Goal: Ask a question

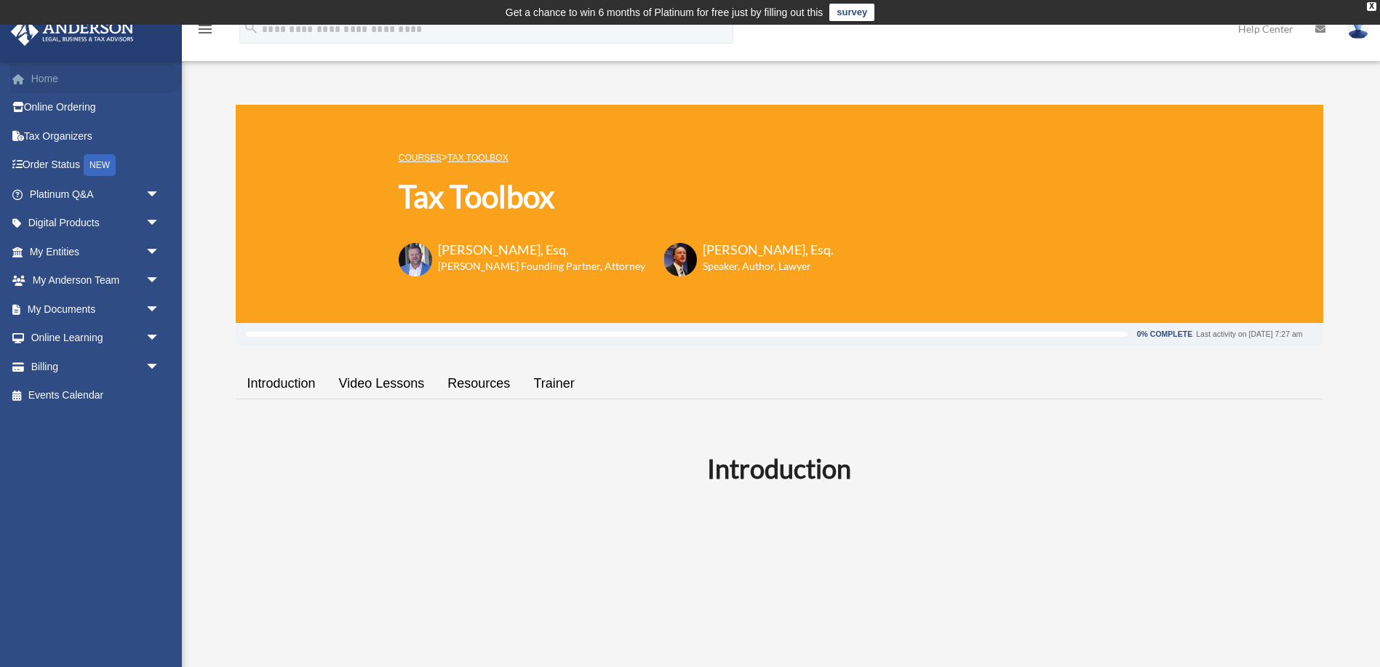
click at [47, 81] on link "Home" at bounding box center [96, 78] width 172 height 29
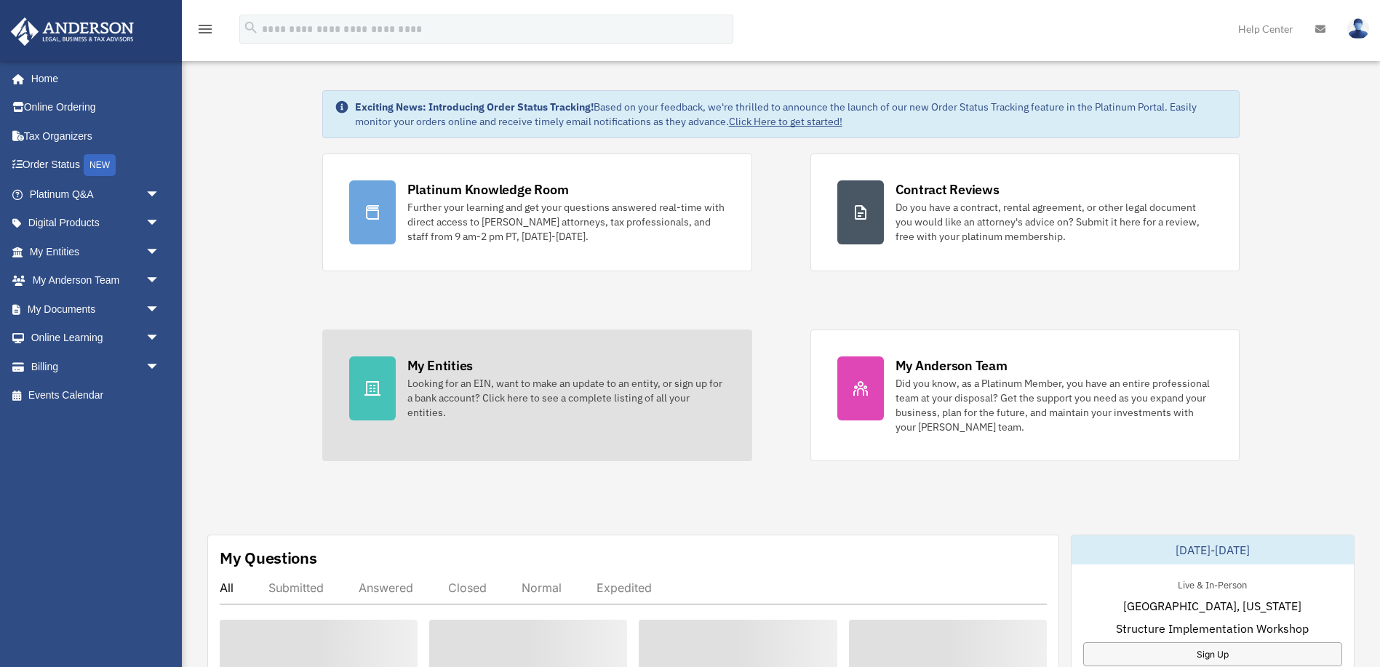
scroll to position [319, 0]
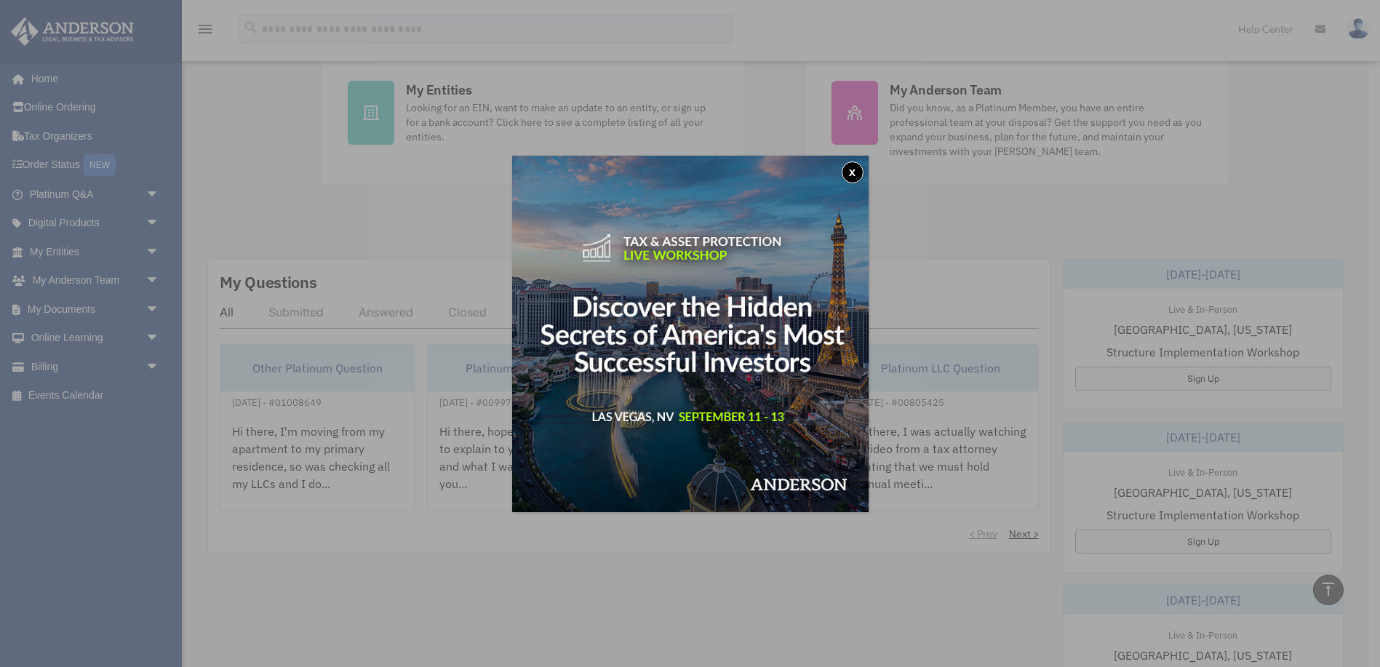
click at [852, 175] on button "x" at bounding box center [853, 172] width 22 height 22
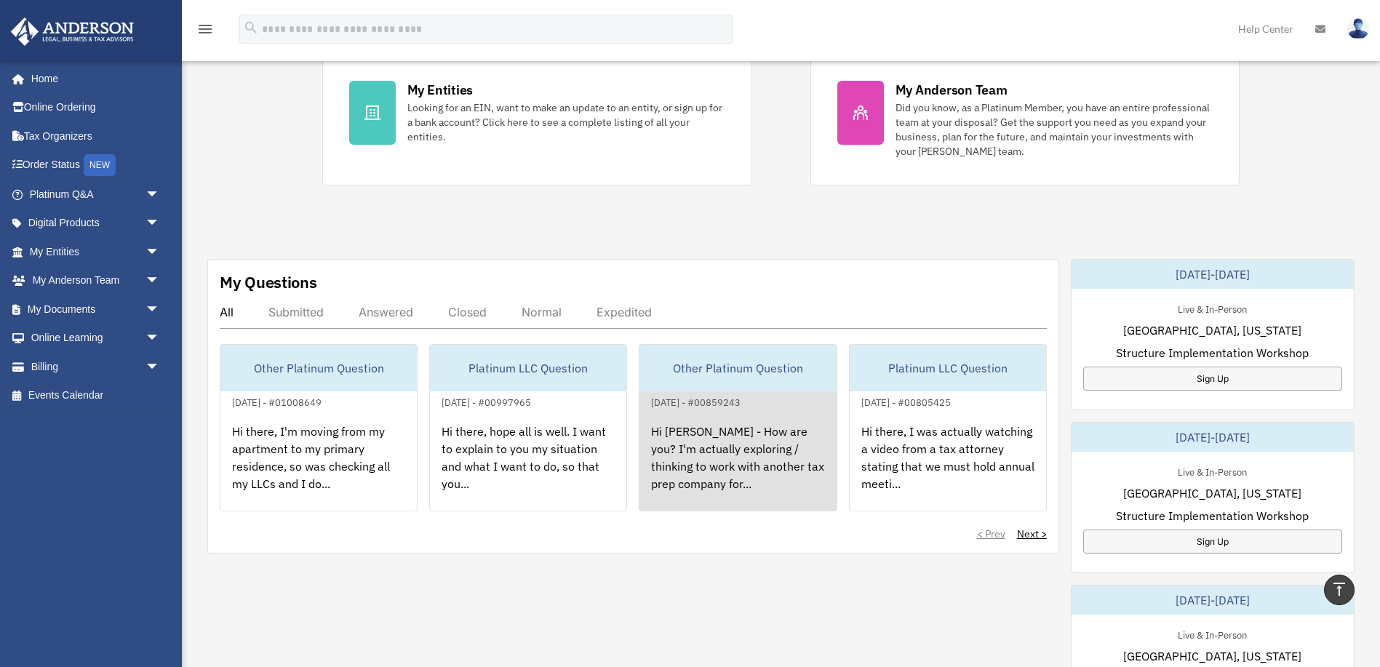
click at [723, 458] on div "Hi [PERSON_NAME] - How are you? I'm actually exploring / thinking to work with …" at bounding box center [737, 467] width 196 height 113
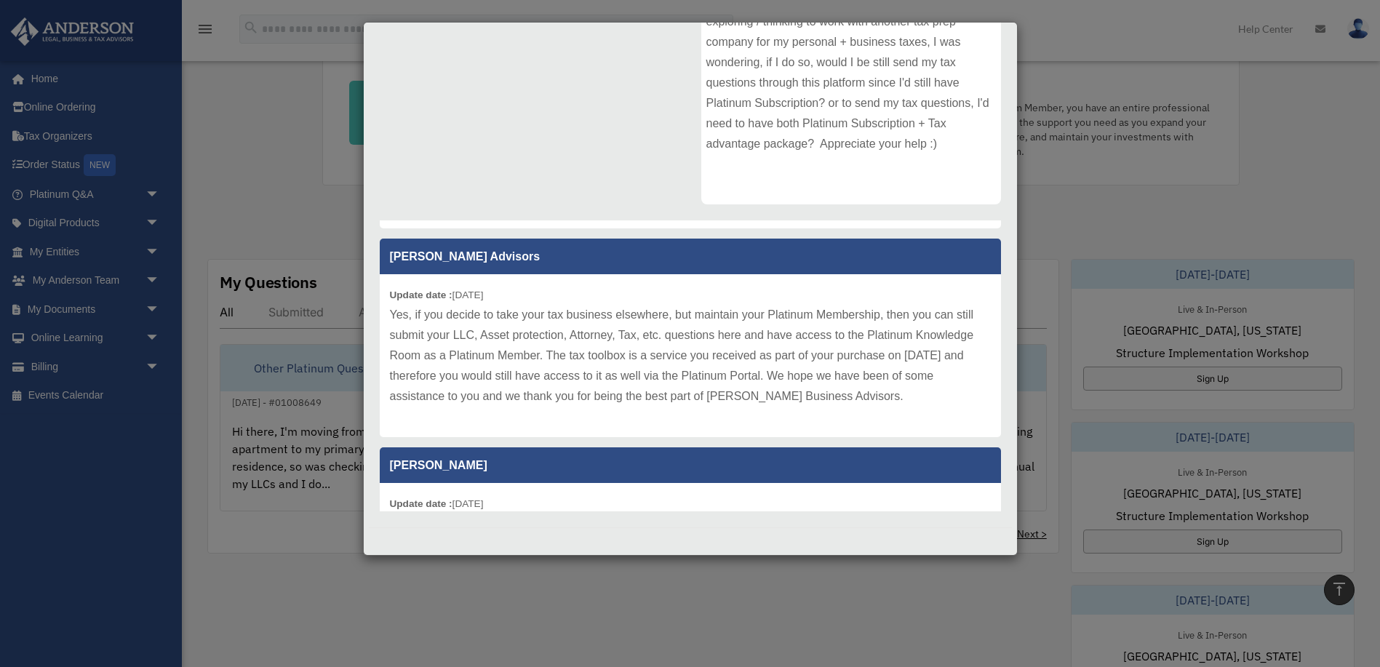
scroll to position [127, 0]
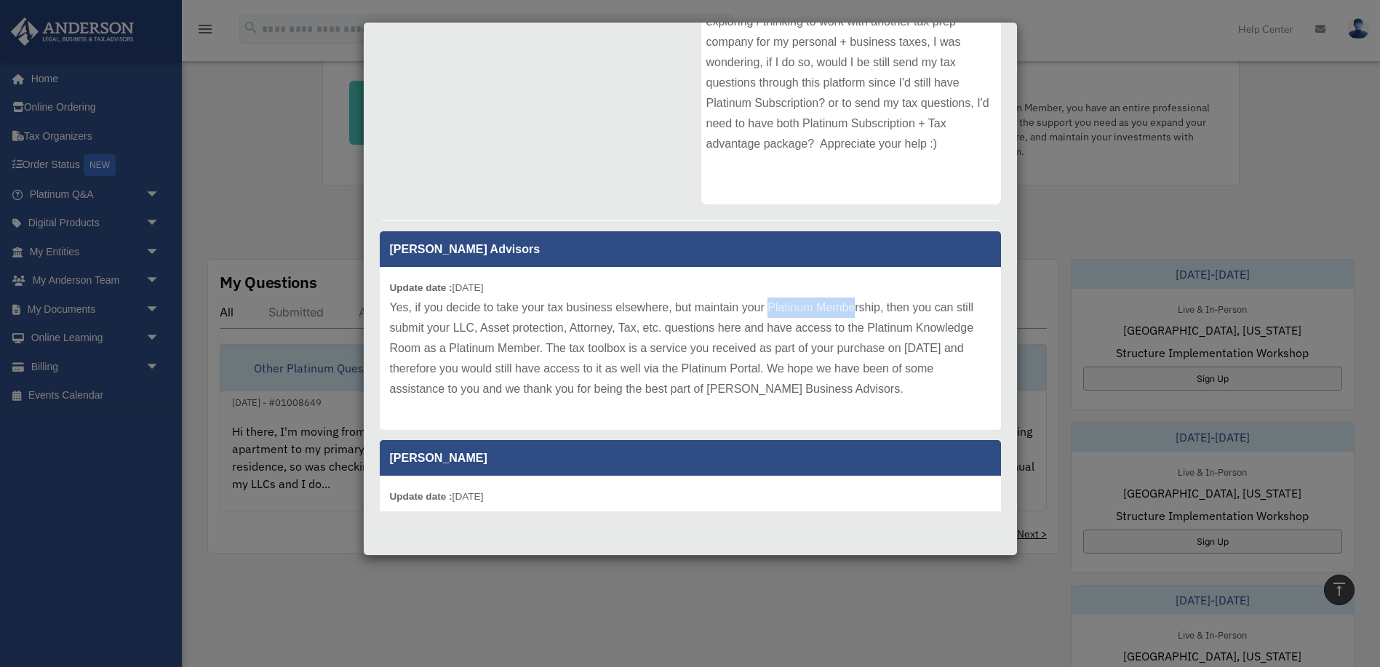
drag, startPoint x: 767, startPoint y: 306, endPoint x: 851, endPoint y: 305, distance: 84.4
click at [851, 305] on p "Yes, if you decide to take your tax business elsewhere, but maintain your Plati…" at bounding box center [690, 348] width 601 height 102
click at [460, 328] on p "Yes, if you decide to take your tax business elsewhere, but maintain your Plati…" at bounding box center [690, 348] width 601 height 102
click at [491, 327] on p "Yes, if you decide to take your tax business elsewhere, but maintain your Plati…" at bounding box center [690, 348] width 601 height 102
click at [577, 327] on p "Yes, if you decide to take your tax business elsewhere, but maintain your Plati…" at bounding box center [690, 348] width 601 height 102
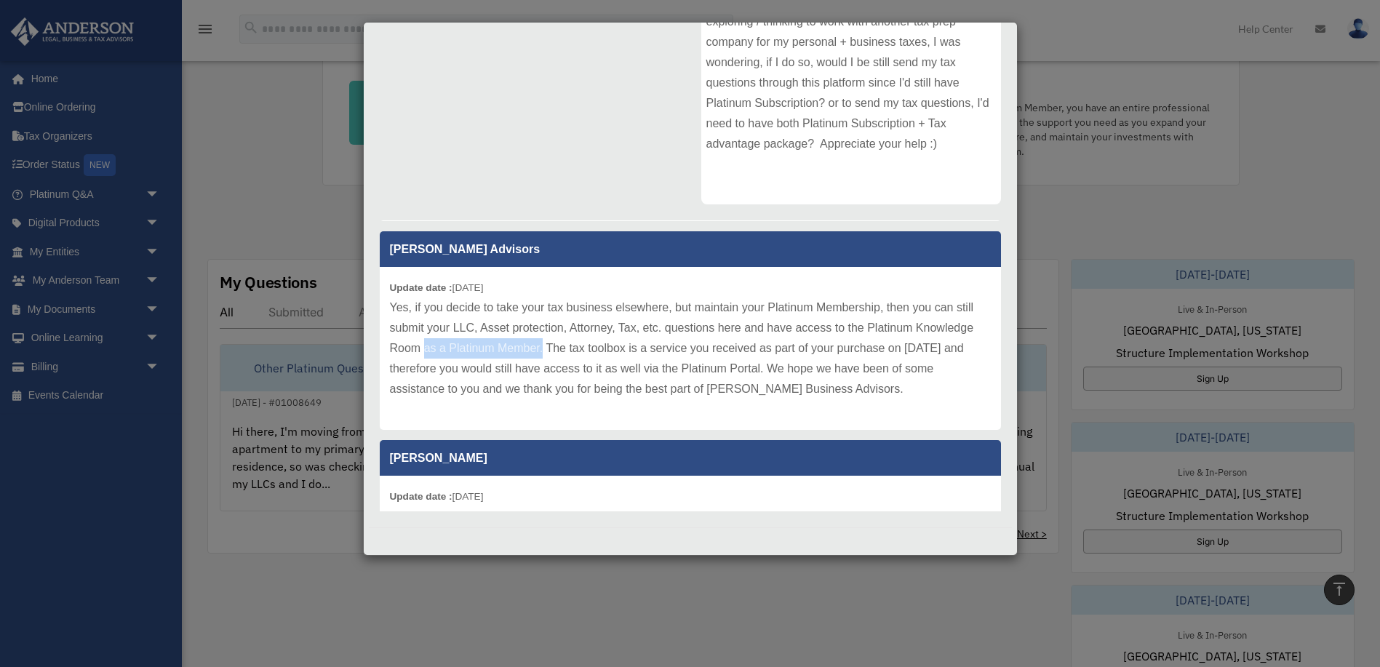
drag, startPoint x: 423, startPoint y: 348, endPoint x: 544, endPoint y: 345, distance: 121.5
click at [544, 345] on p "Yes, if you decide to take your tax business elsewhere, but maintain your Plati…" at bounding box center [690, 348] width 601 height 102
click at [569, 345] on p "Yes, if you decide to take your tax business elsewhere, but maintain your Plati…" at bounding box center [690, 348] width 601 height 102
drag, startPoint x: 622, startPoint y: 345, endPoint x: 850, endPoint y: 343, distance: 228.4
click at [850, 343] on p "Yes, if you decide to take your tax business elsewhere, but maintain your Plati…" at bounding box center [690, 348] width 601 height 102
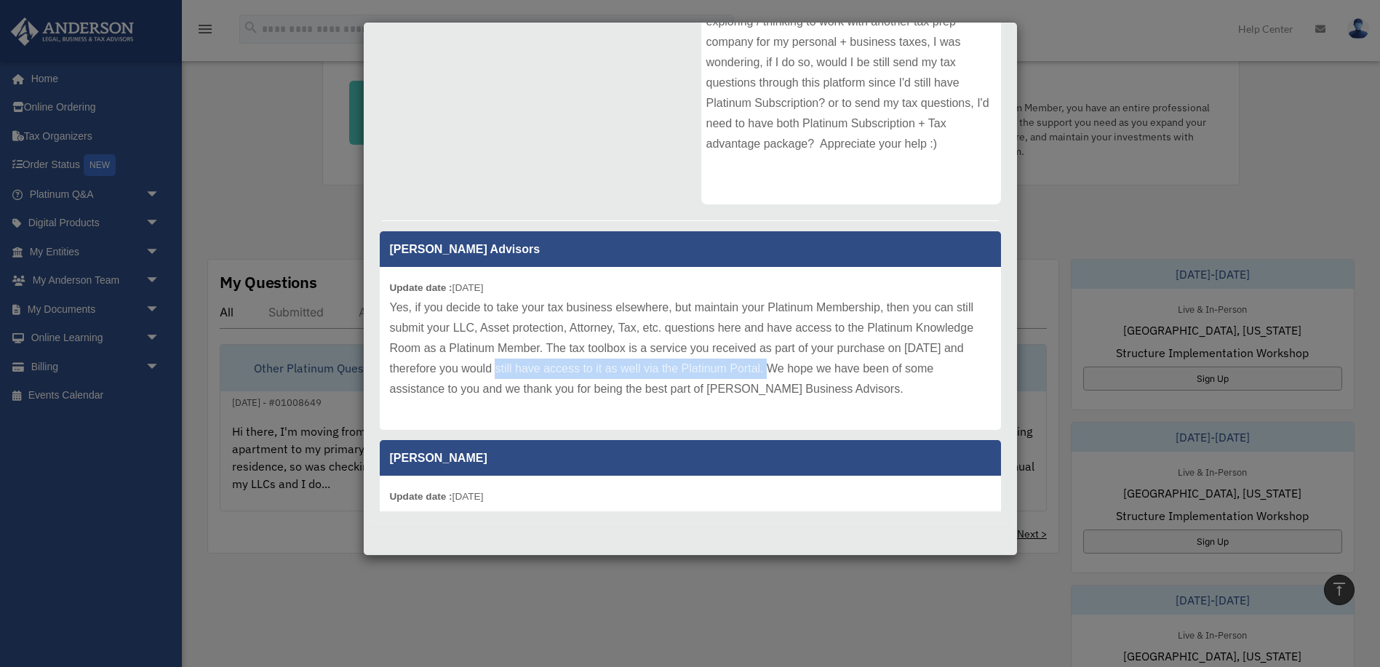
drag, startPoint x: 483, startPoint y: 366, endPoint x: 764, endPoint y: 362, distance: 280.8
click at [764, 362] on p "Yes, if you decide to take your tax business elsewhere, but maintain your Plati…" at bounding box center [690, 348] width 601 height 102
